Goal: Task Accomplishment & Management: Manage account settings

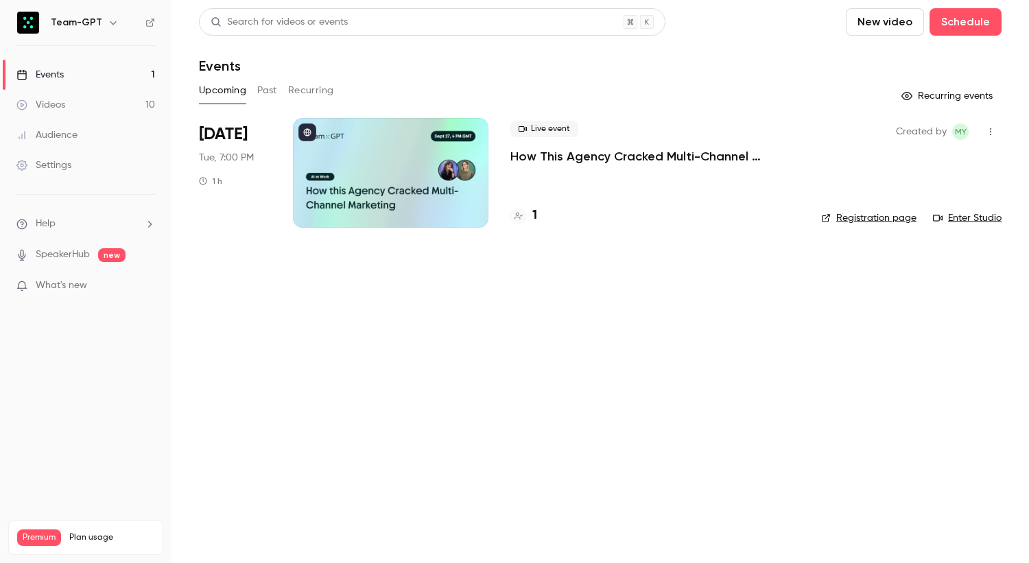
click at [988, 131] on icon "button" at bounding box center [990, 132] width 11 height 10
click at [919, 281] on li "Cancel event" at bounding box center [927, 274] width 148 height 36
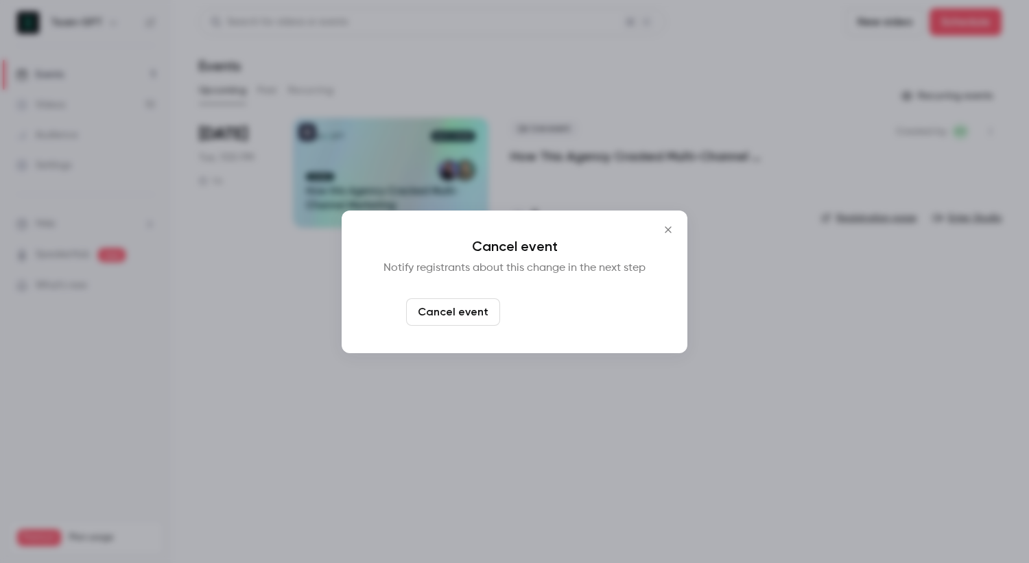
click at [582, 319] on button "Cancel and notify" at bounding box center [565, 311] width 118 height 27
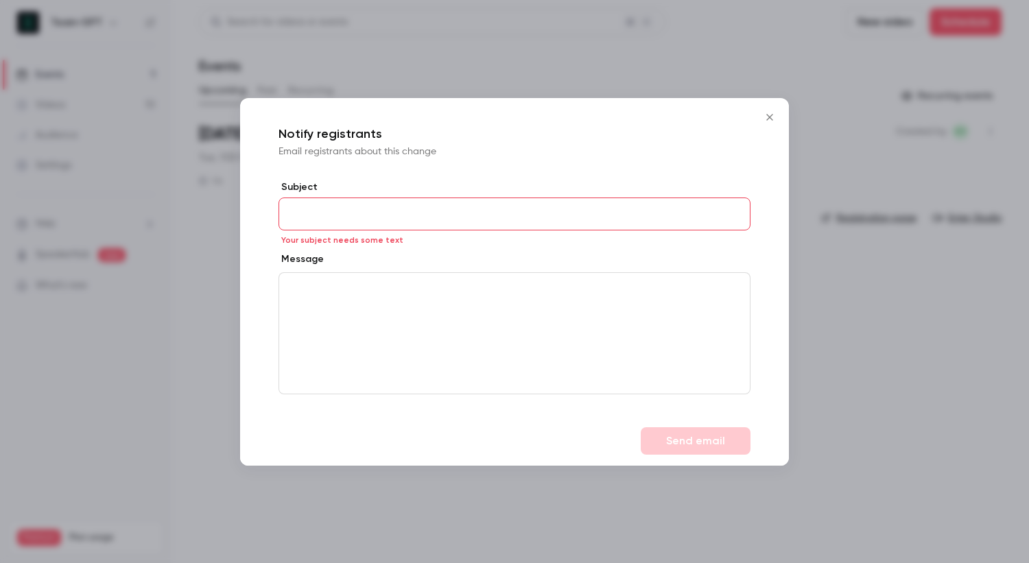
click at [770, 120] on icon "Close" at bounding box center [769, 117] width 16 height 11
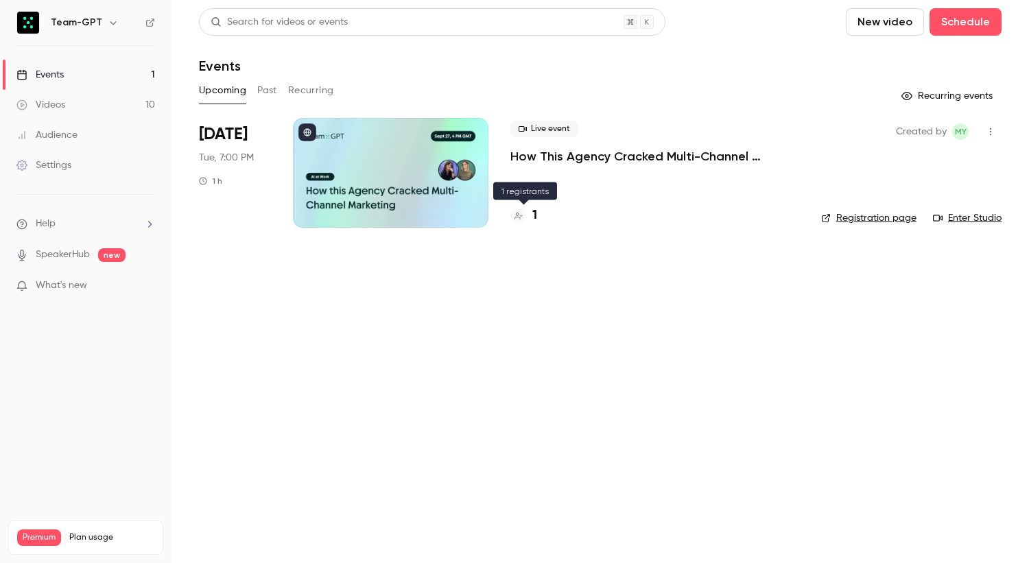
click at [528, 217] on div "1" at bounding box center [523, 215] width 27 height 19
click at [993, 125] on button "button" at bounding box center [991, 132] width 22 height 22
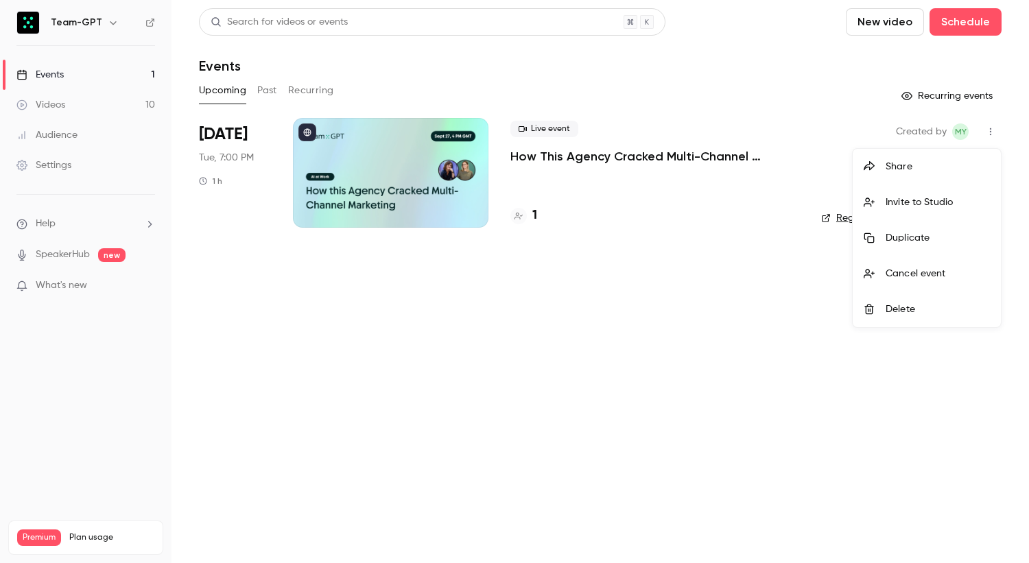
click at [922, 271] on div "Cancel event" at bounding box center [938, 274] width 104 height 14
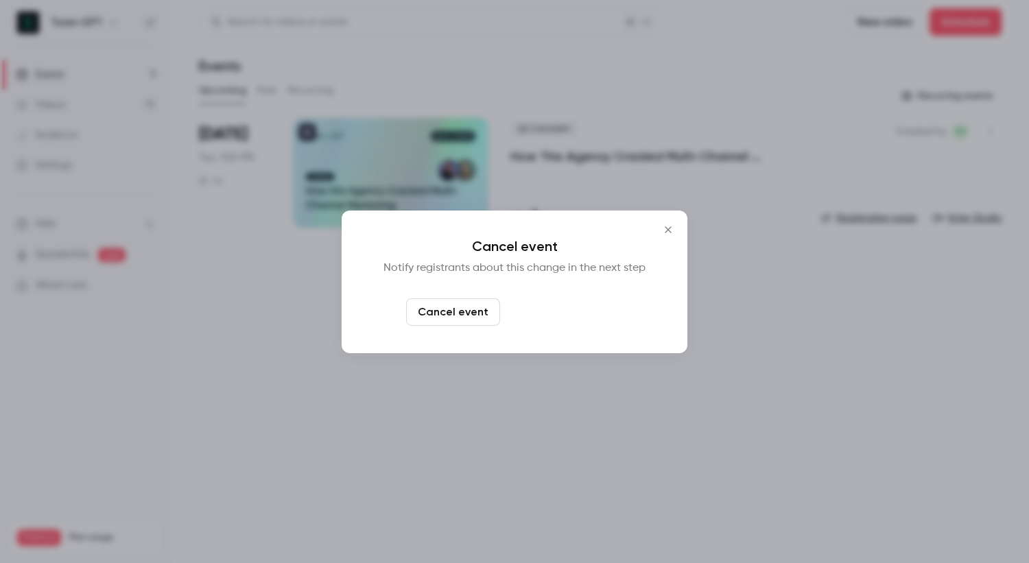
click at [594, 323] on button "Cancel and notify" at bounding box center [565, 311] width 118 height 27
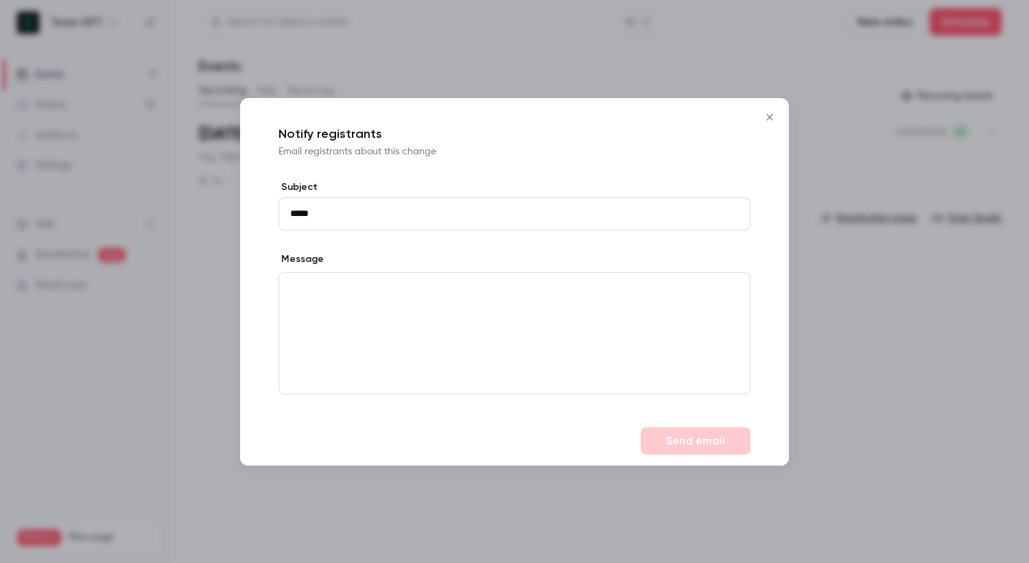
type input "*****"
click at [418, 289] on p "editor" at bounding box center [514, 288] width 449 height 14
